Goal: Task Accomplishment & Management: Manage account settings

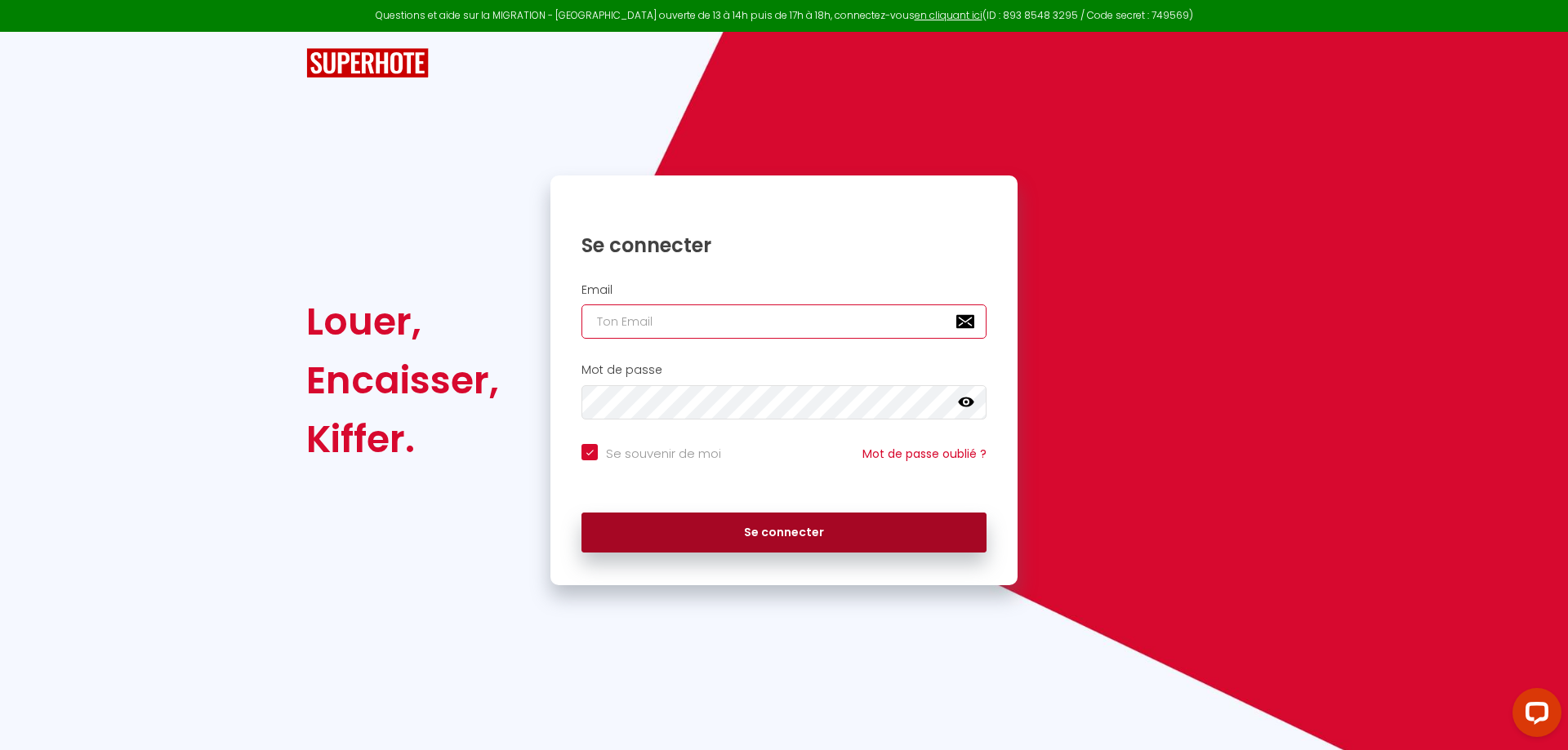
type input "[PERSON_NAME][EMAIL_ADDRESS][PERSON_NAME][DOMAIN_NAME]"
click at [742, 533] on button "Se connecter" at bounding box center [784, 533] width 405 height 41
checkbox input "true"
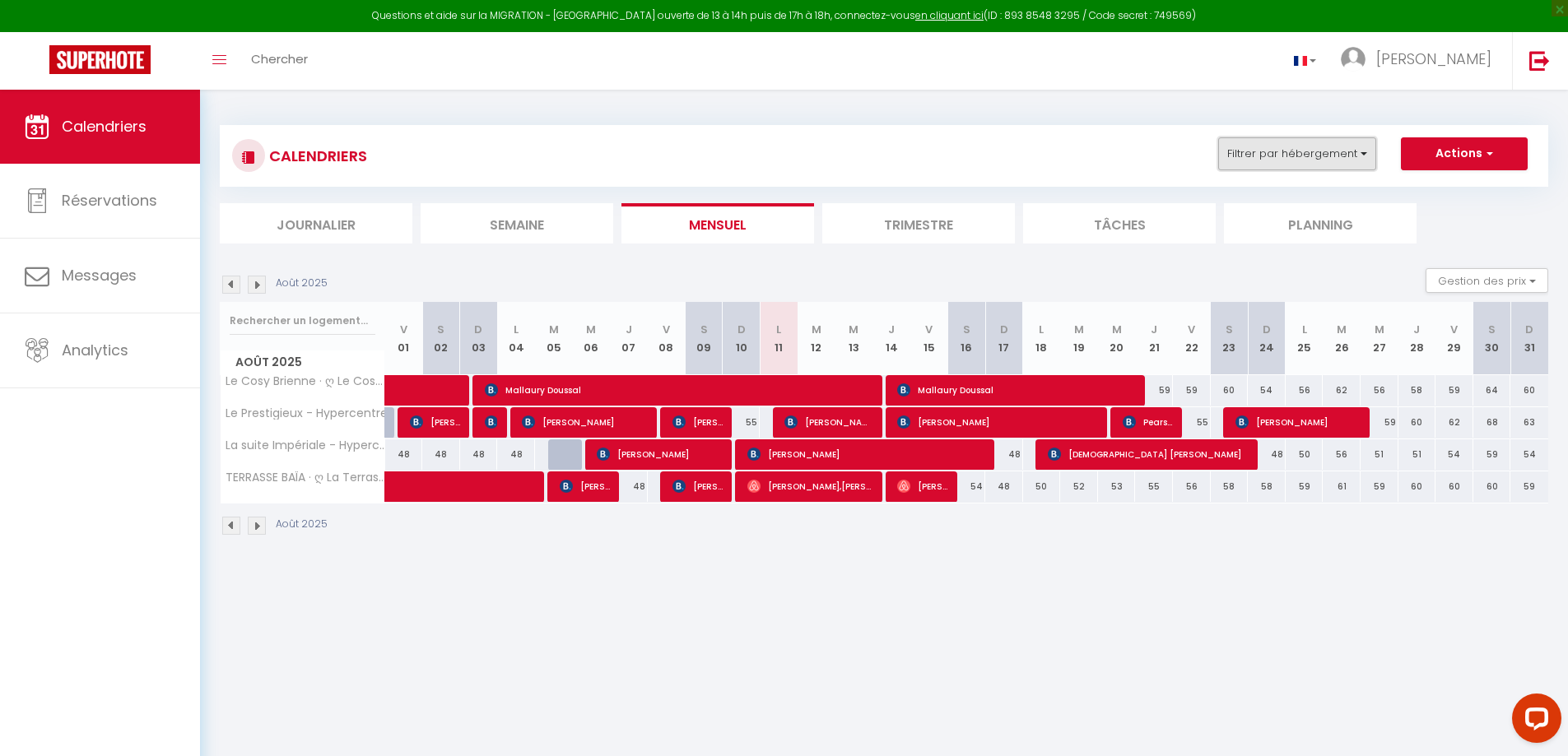
click at [1281, 146] on button "Filtrer par hébergement" at bounding box center [1297, 153] width 158 height 33
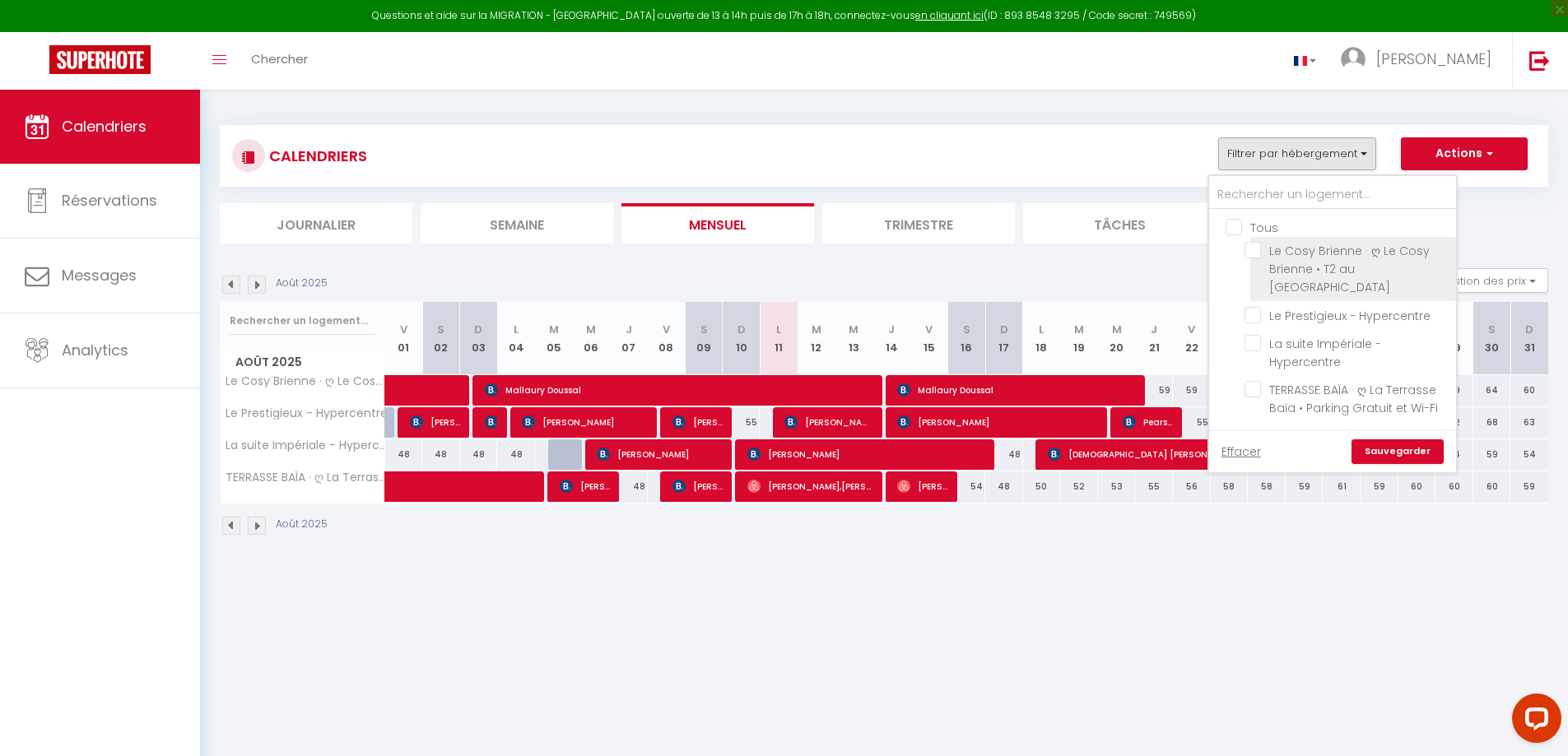
click at [1254, 252] on input "Le Cosy Brienne · ღ Le Cosy Brienne • T2 au [GEOGRAPHIC_DATA]" at bounding box center [1347, 250] width 206 height 17
checkbox input "true"
checkbox input "false"
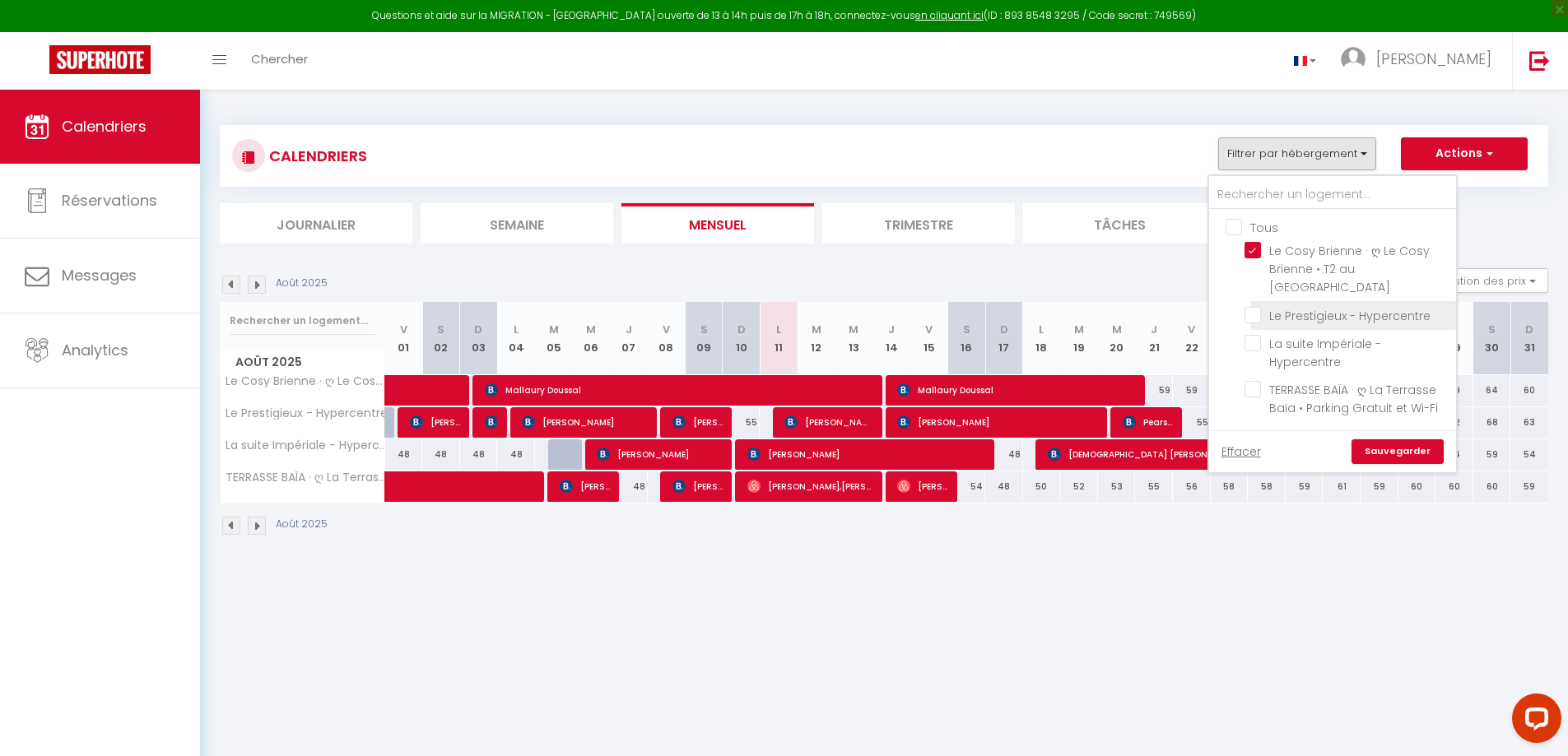
click at [1251, 314] on input "Le Prestigieux - Hypercentre" at bounding box center [1347, 314] width 206 height 17
checkbox input "true"
checkbox input "false"
click at [1385, 445] on link "Sauvegarder" at bounding box center [1397, 452] width 93 height 25
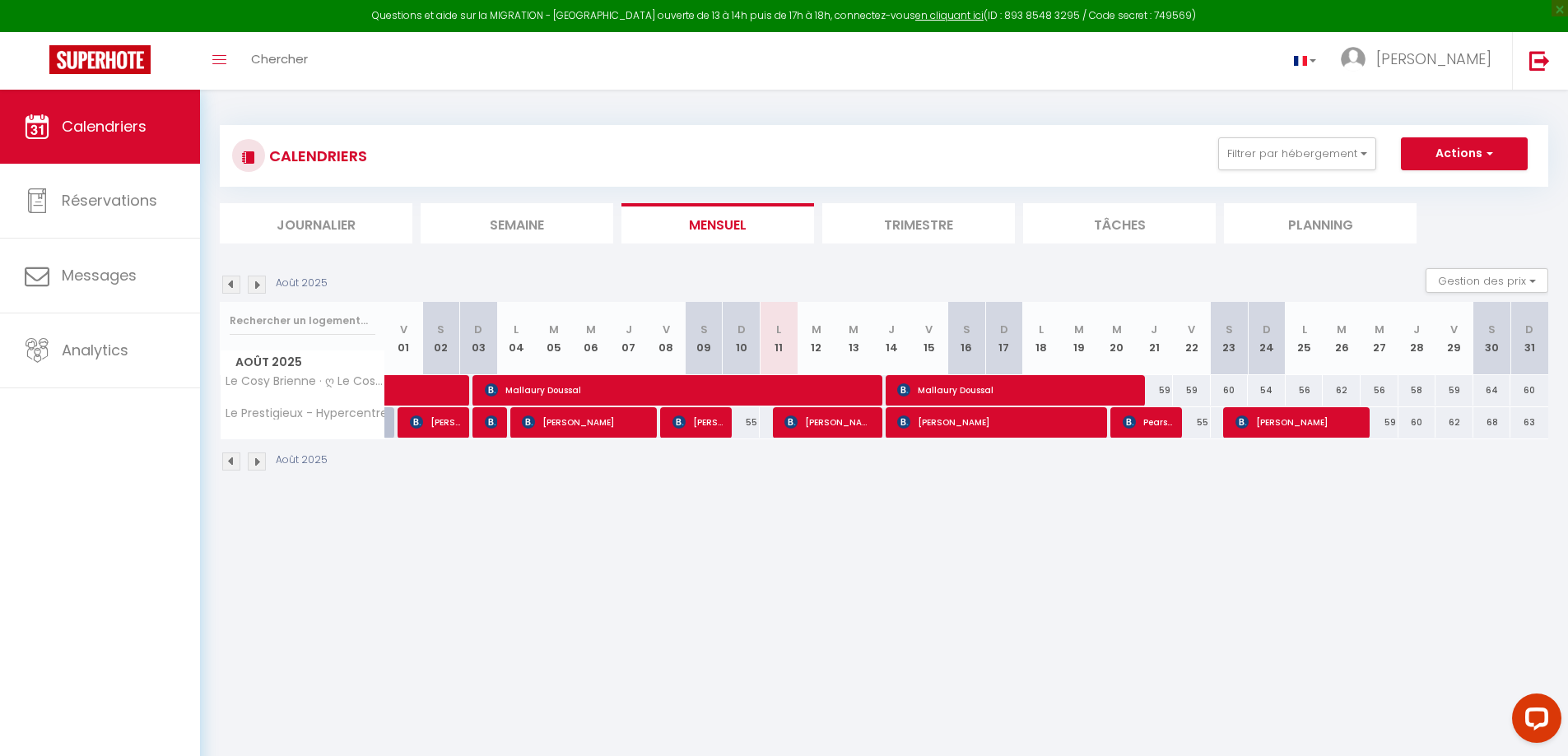
click at [256, 286] on img at bounding box center [257, 285] width 18 height 18
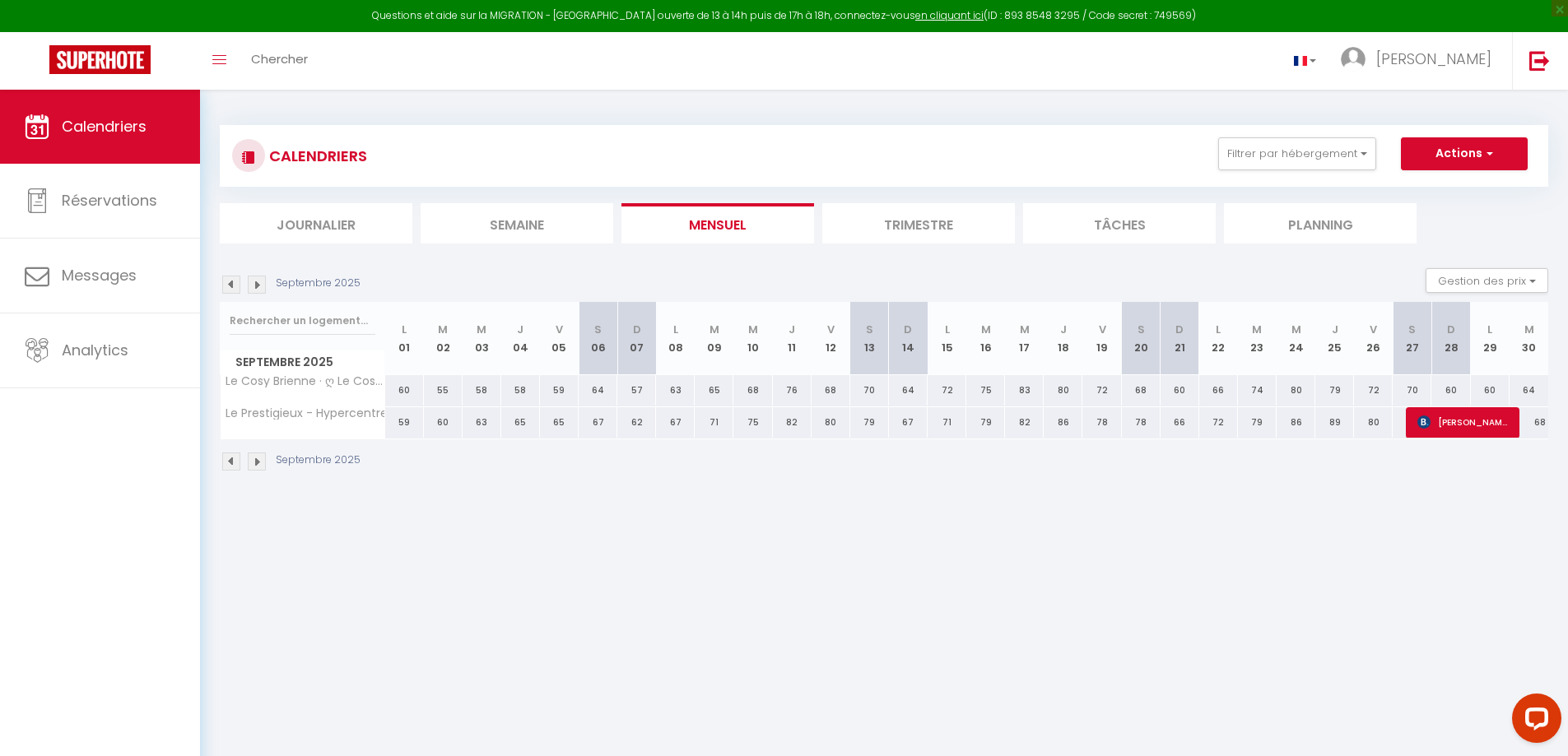
click at [231, 284] on img at bounding box center [231, 285] width 18 height 18
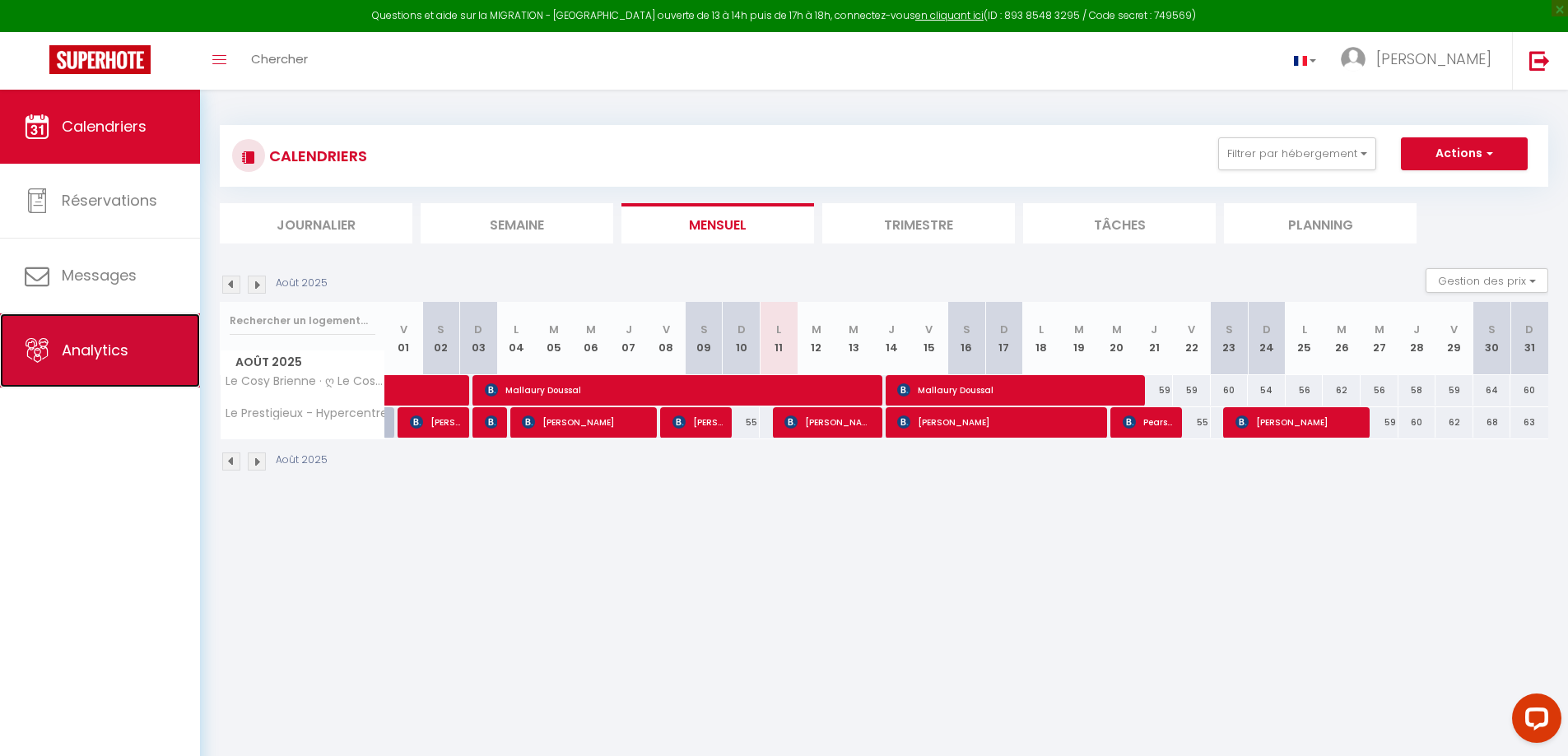
click at [110, 350] on span "Analytics" at bounding box center [95, 350] width 67 height 21
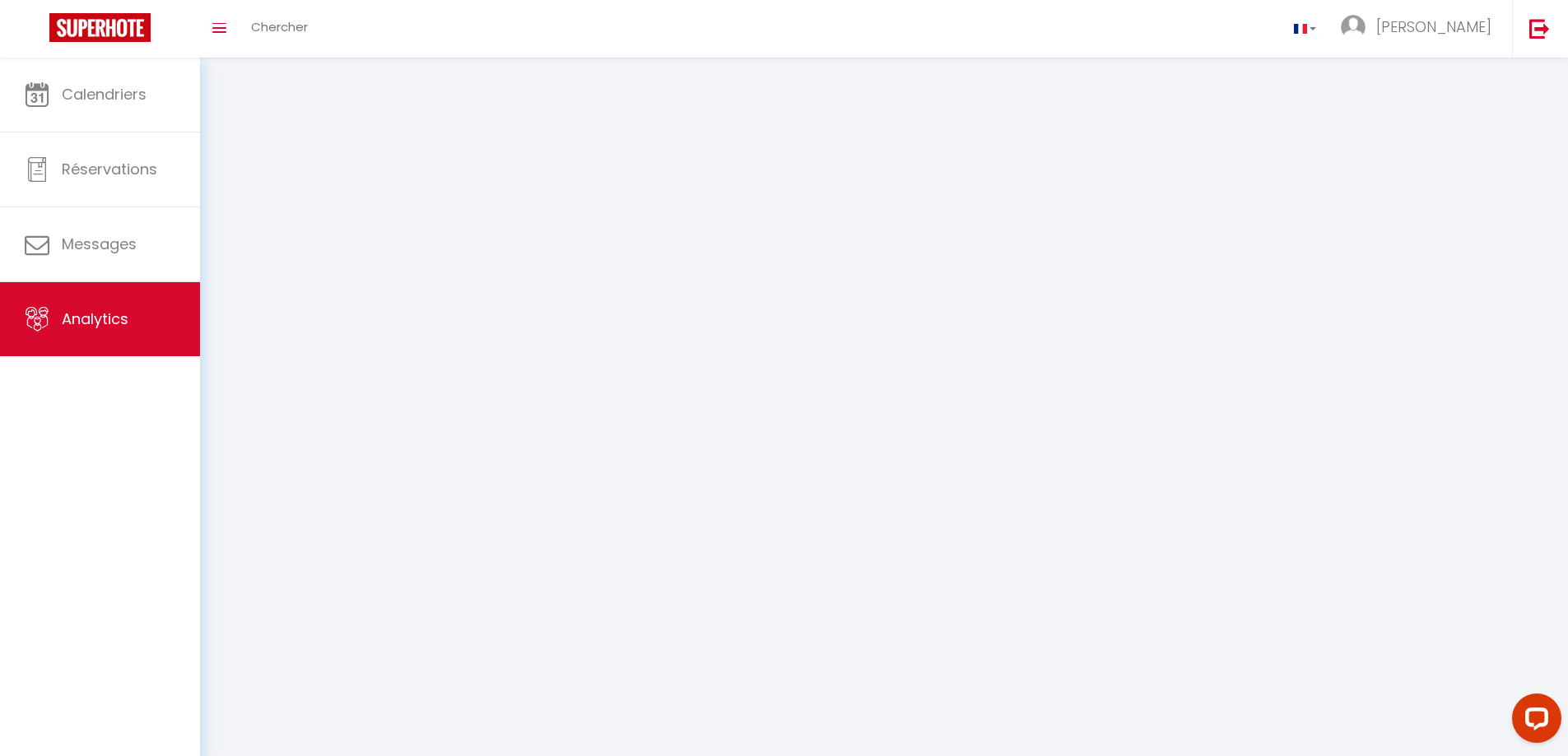
select select "2025"
select select "8"
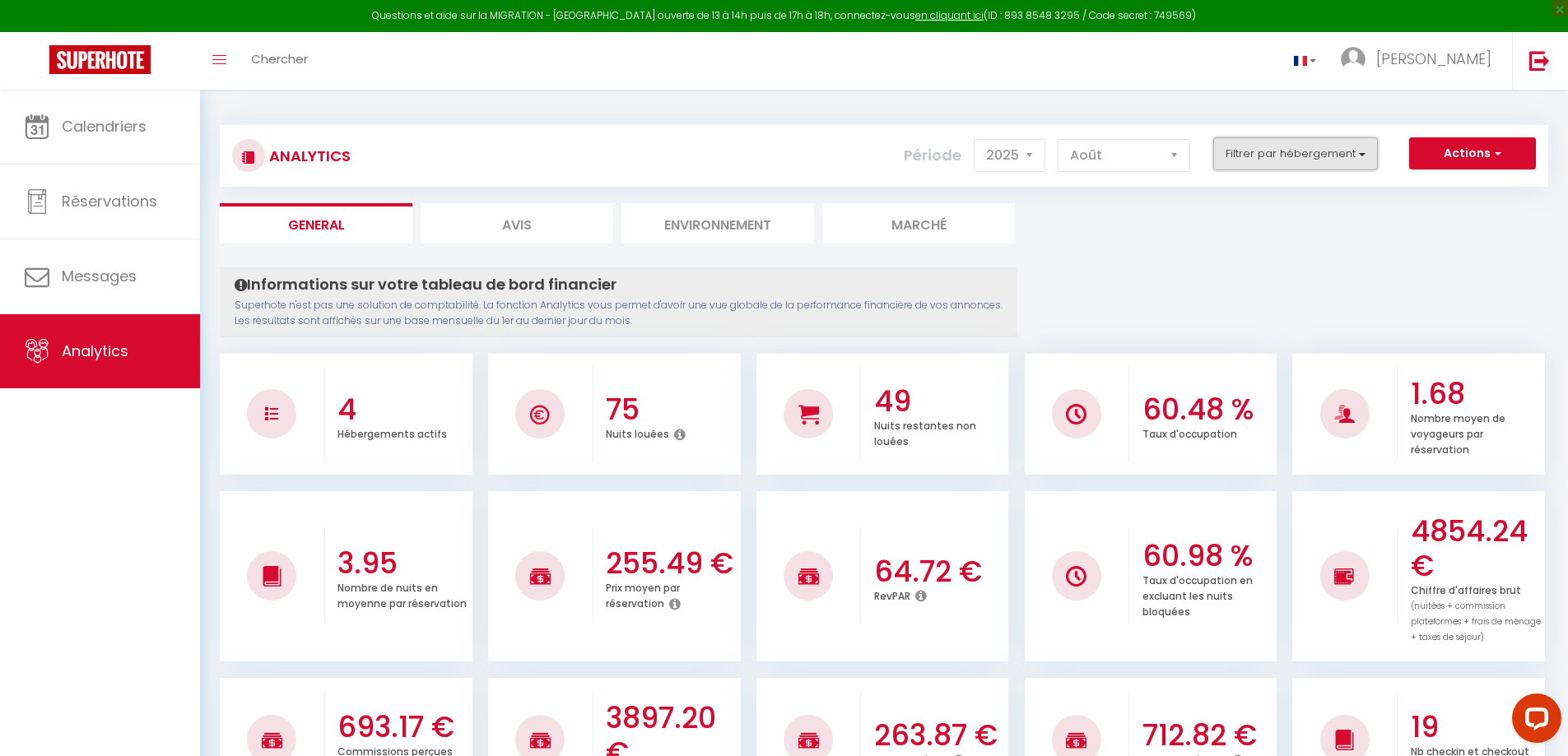
click at [1290, 163] on button "Filtrer par hébergement" at bounding box center [1295, 153] width 164 height 33
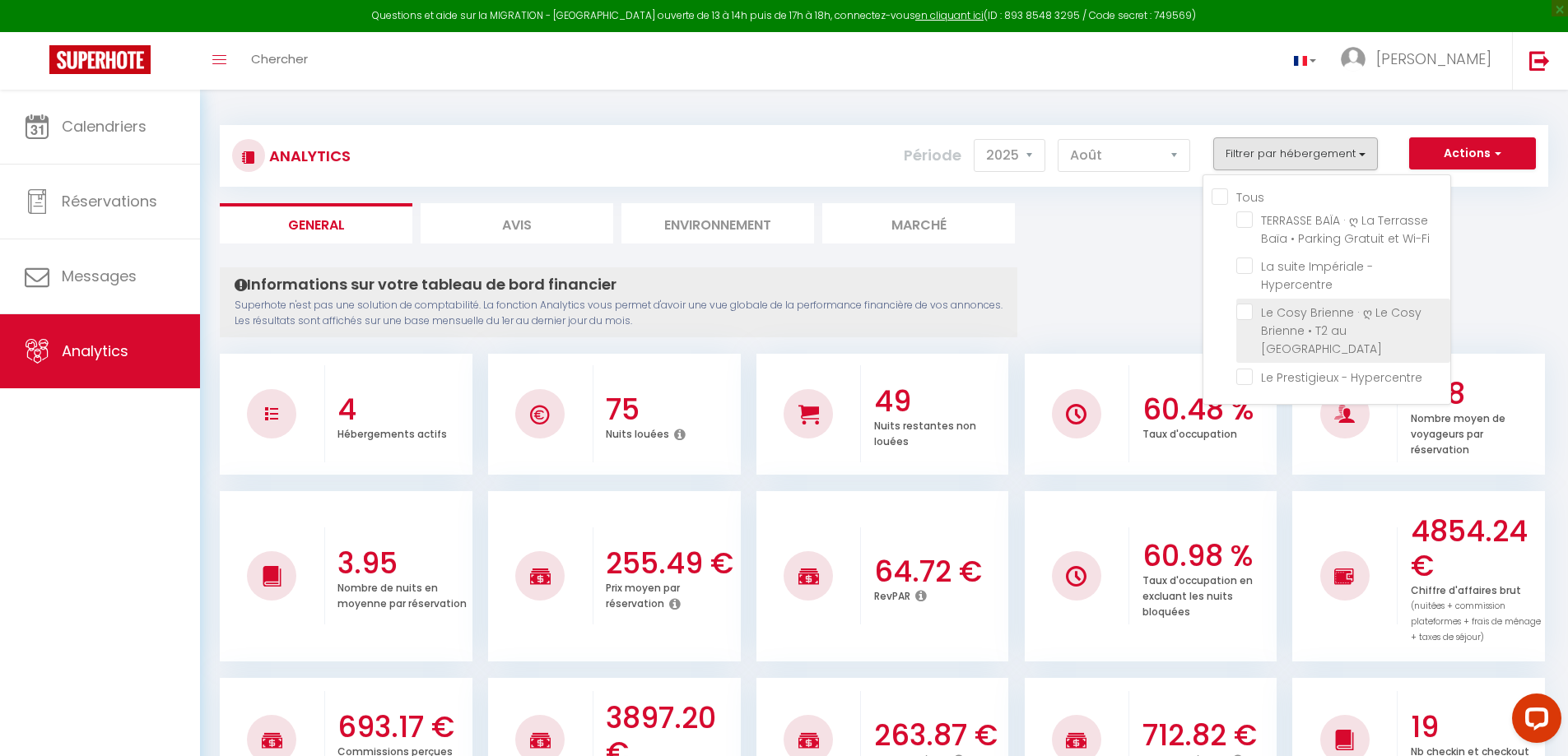
click at [1244, 306] on Métro "checkbox" at bounding box center [1343, 312] width 214 height 17
checkbox Métro "true"
checkbox Wi-Fi "false"
checkbox Hypercentre "false"
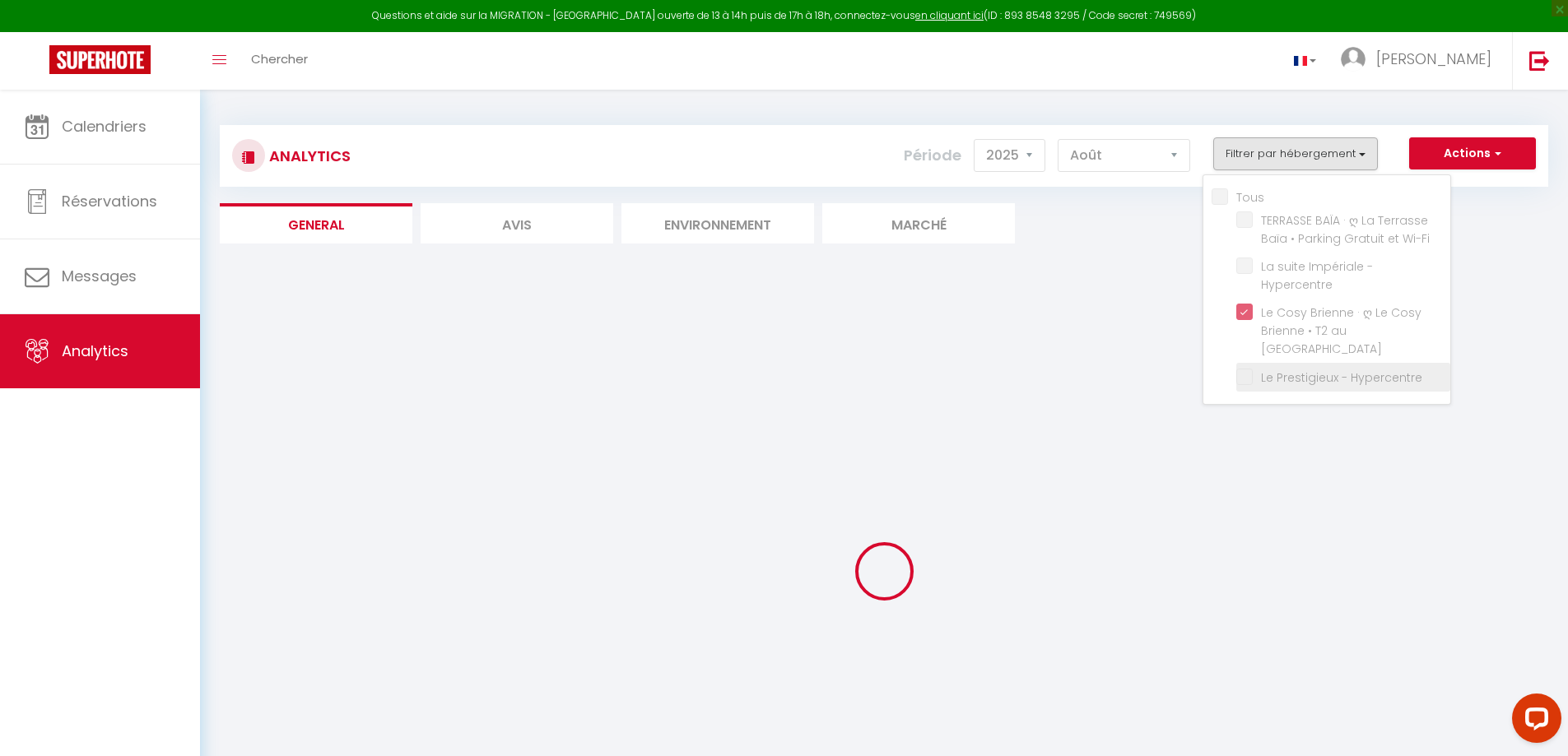
checkbox Wi-Fi "false"
checkbox Hypercentre "false"
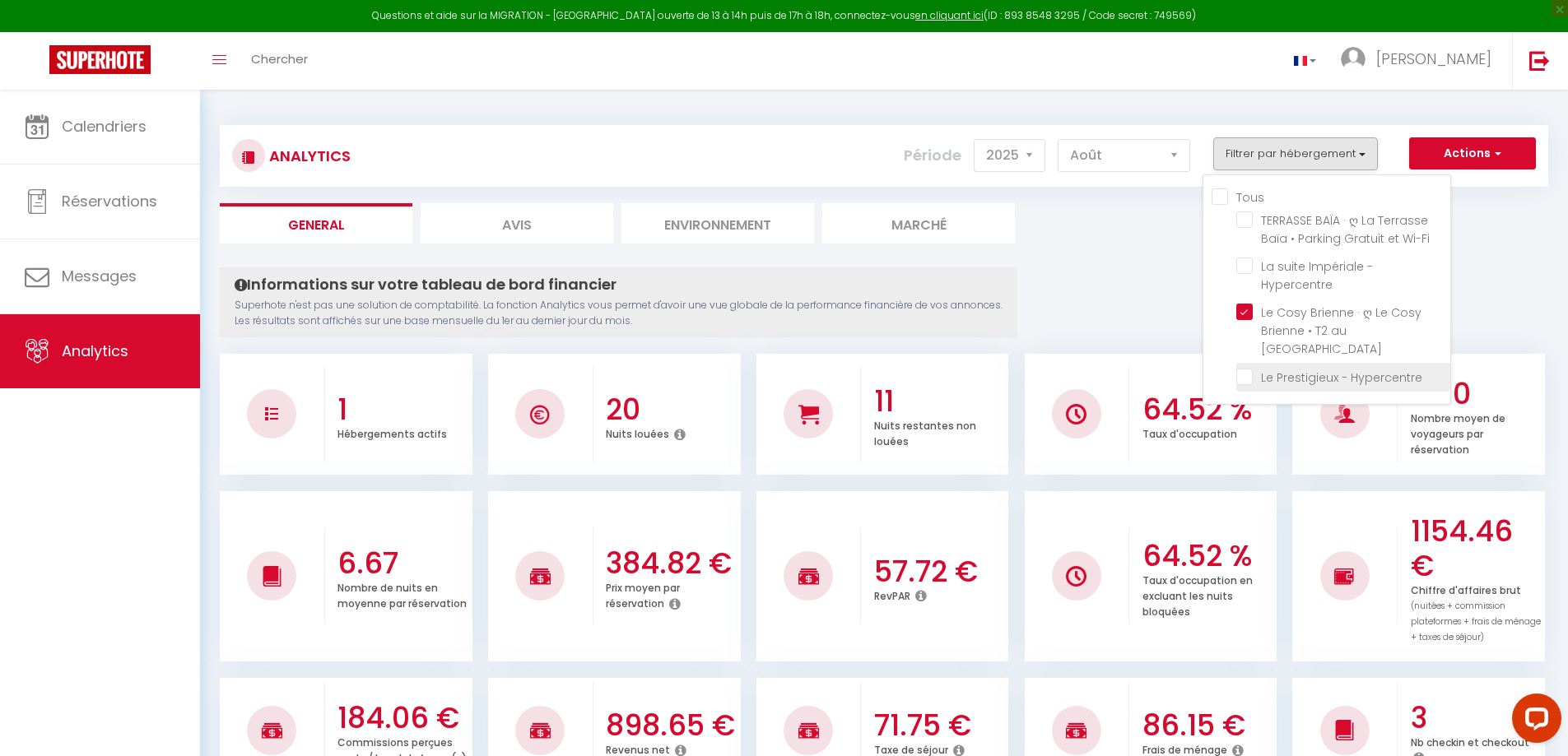
click at [1245, 384] on Hypercentre "checkbox" at bounding box center [1343, 376] width 214 height 17
checkbox Hypercentre "true"
checkbox Wi-Fi "false"
checkbox Hypercentre "false"
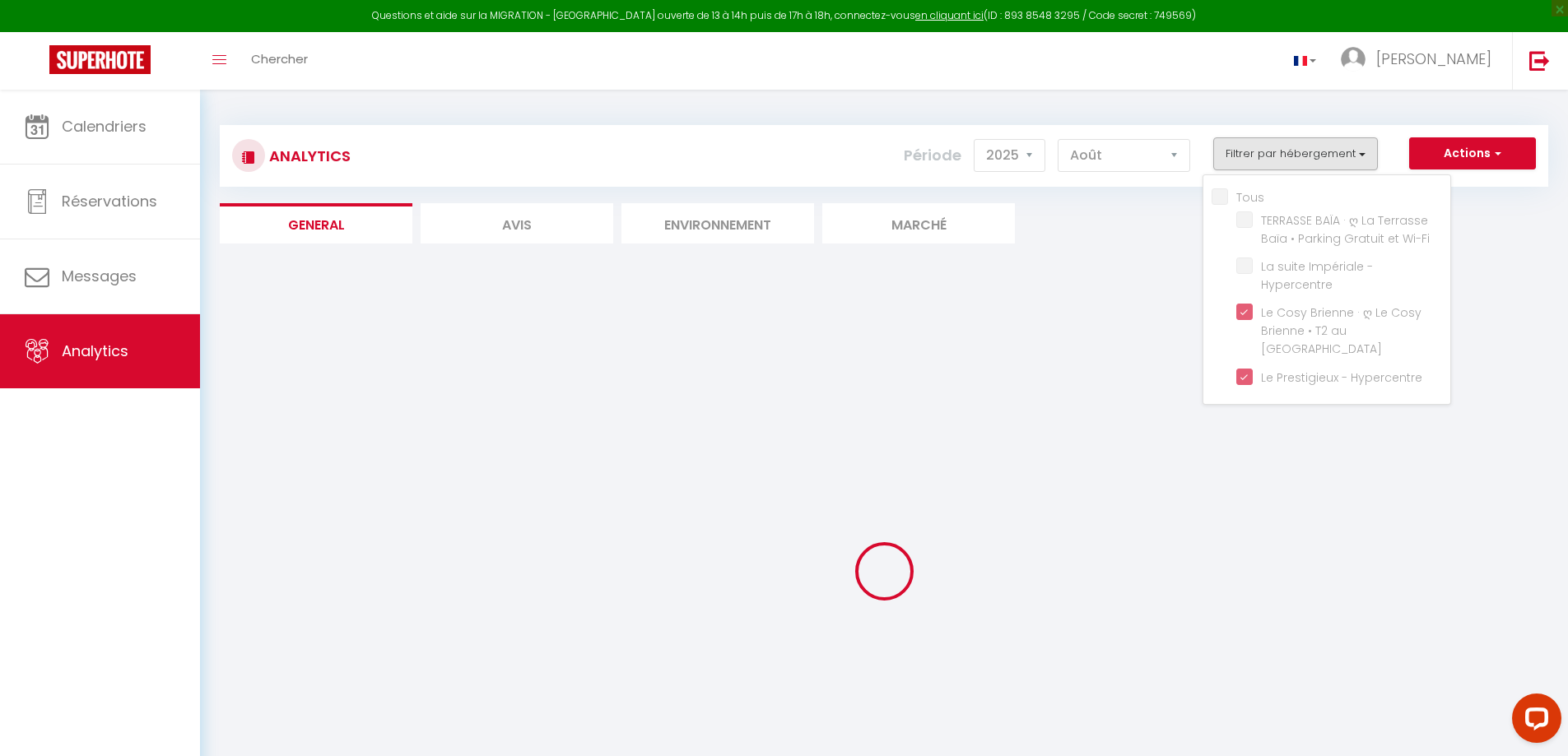
checkbox Wi-Fi "false"
checkbox Hypercentre "false"
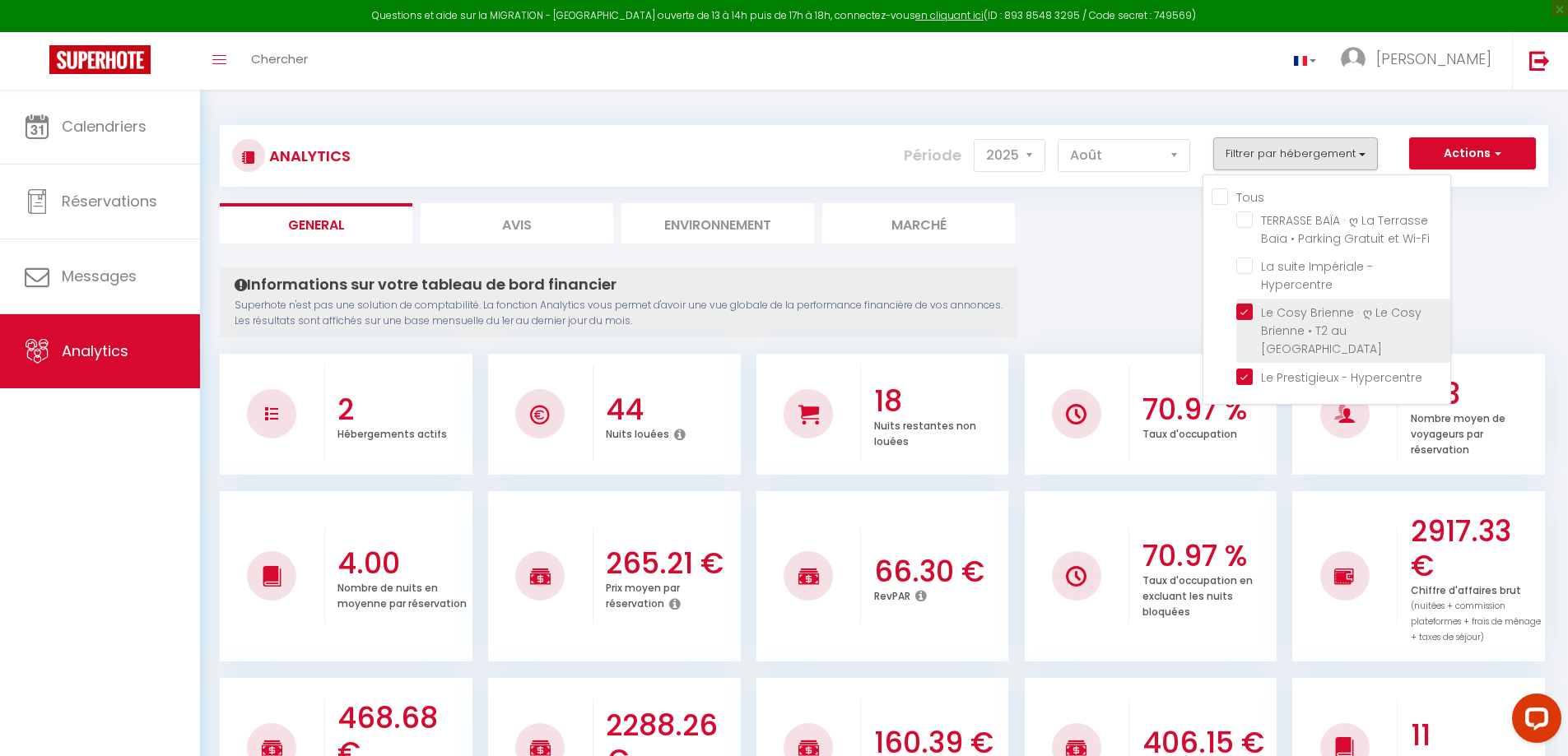
click at [1246, 311] on Métro "checkbox" at bounding box center [1343, 312] width 214 height 17
checkbox Métro "false"
checkbox Wi-Fi "false"
checkbox Hypercentre "false"
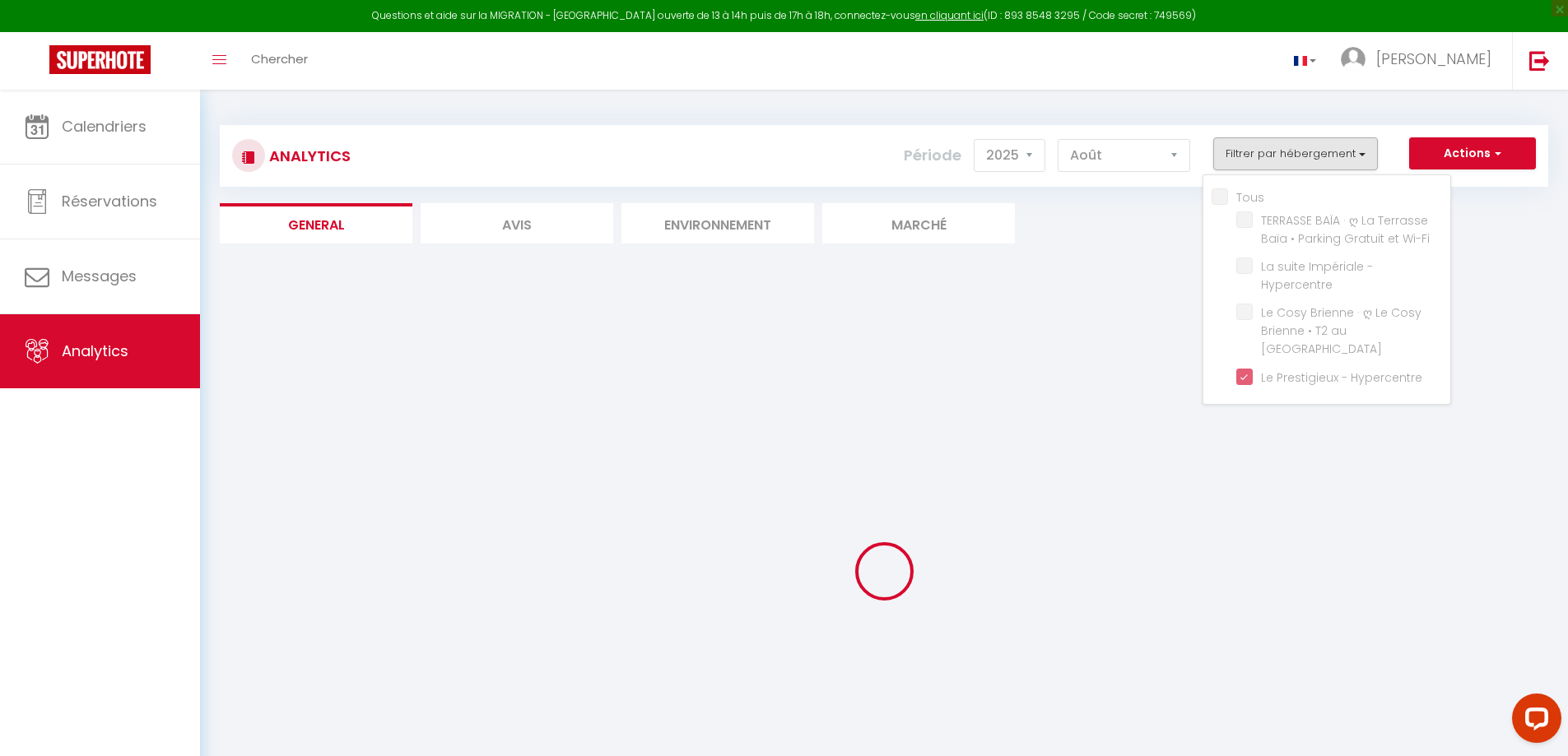
checkbox Wi-Fi "false"
checkbox Hypercentre "false"
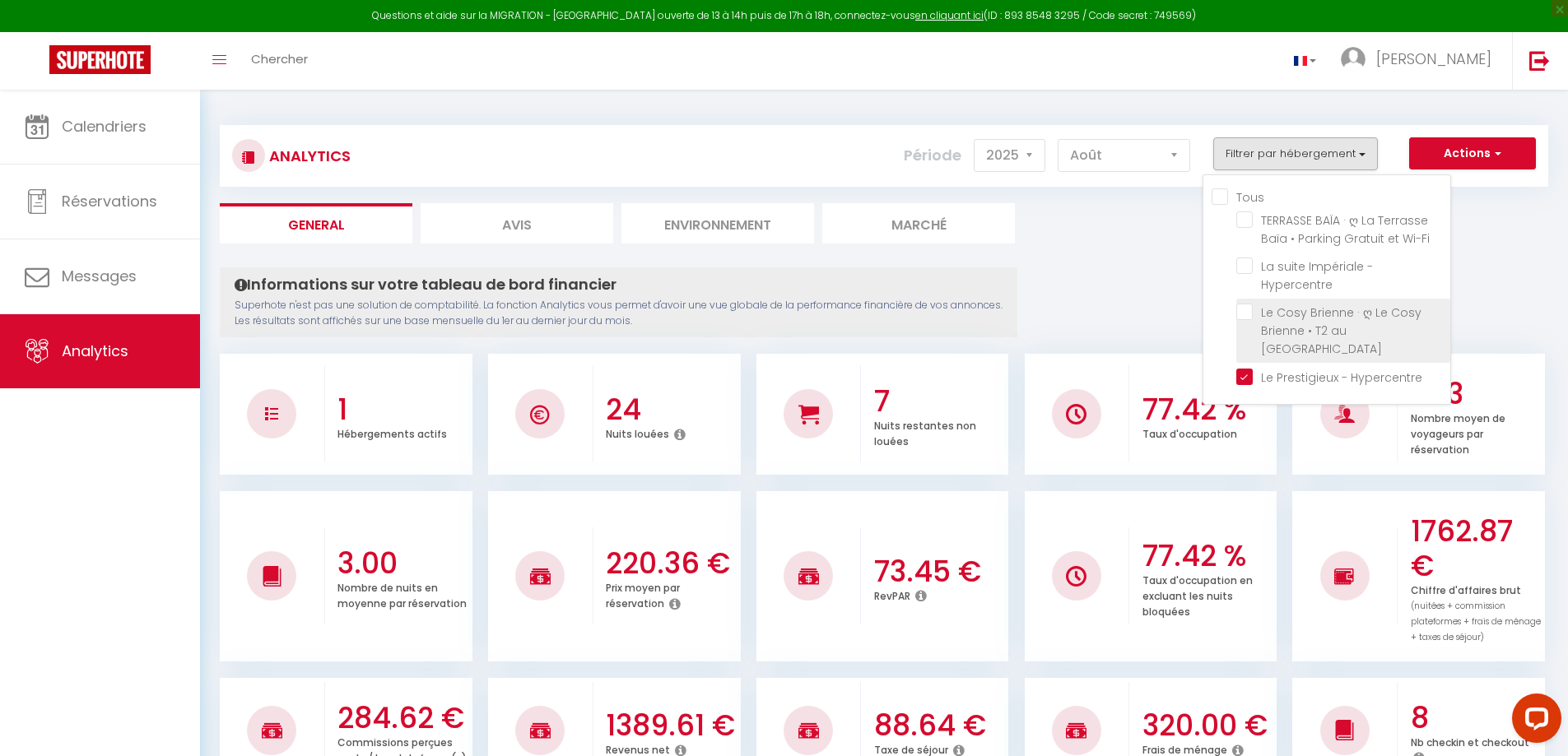
click at [1245, 309] on Métro "checkbox" at bounding box center [1343, 312] width 214 height 17
checkbox Métro "true"
checkbox Wi-Fi "false"
checkbox Hypercentre "false"
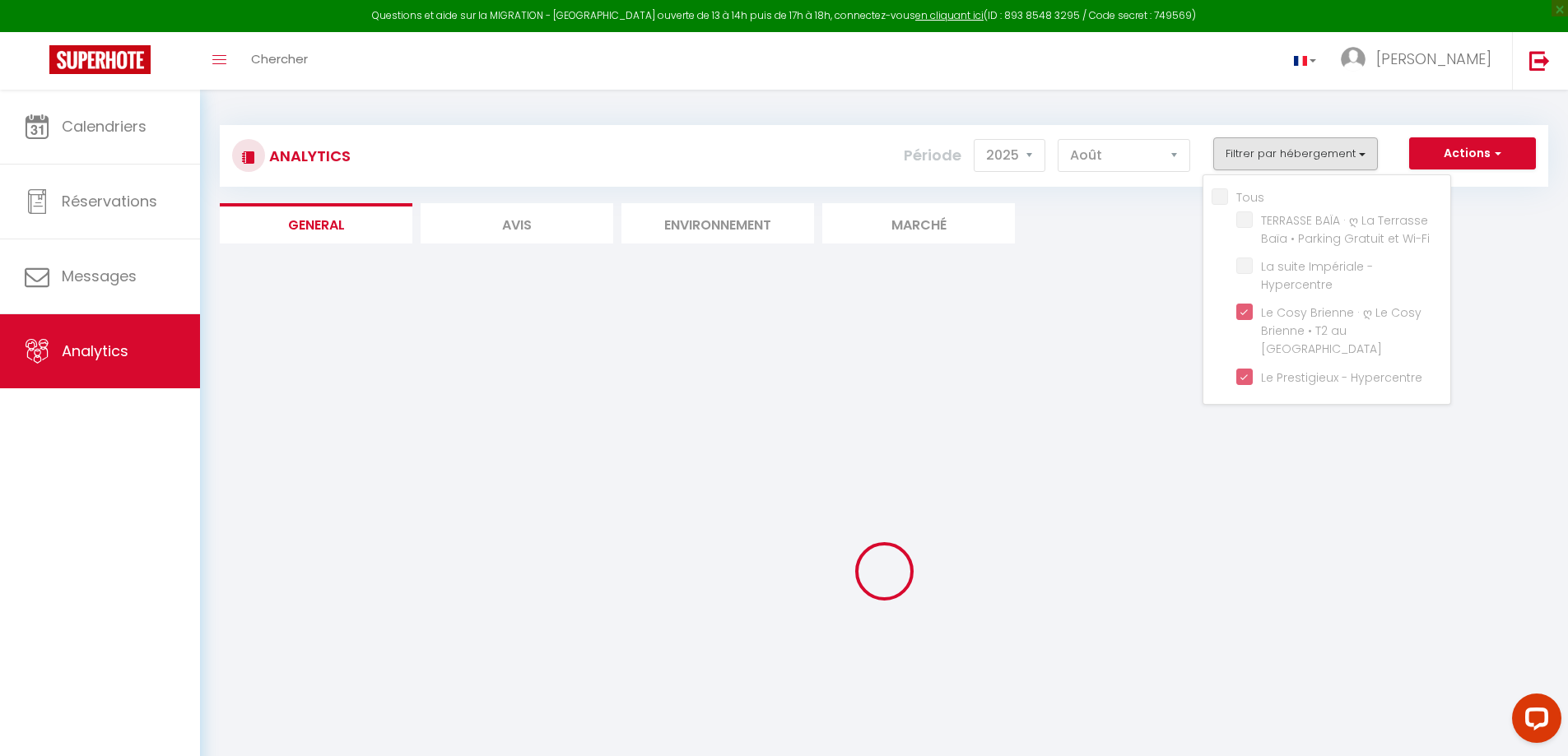
checkbox Wi-Fi "false"
checkbox Hypercentre "false"
